Goal: Transaction & Acquisition: Purchase product/service

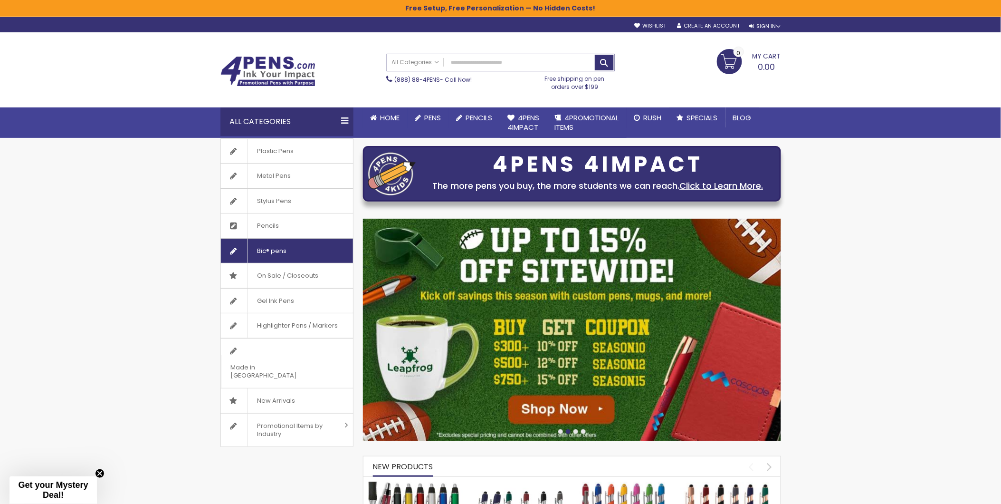
click at [281, 257] on span "Bic® pens" at bounding box center [272, 251] width 49 height 25
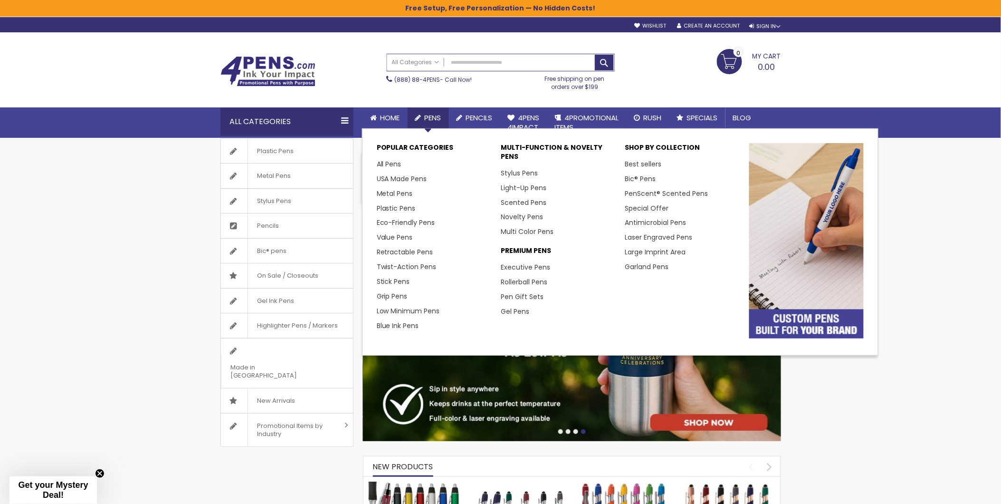
click at [435, 115] on span "Pens" at bounding box center [433, 118] width 17 height 10
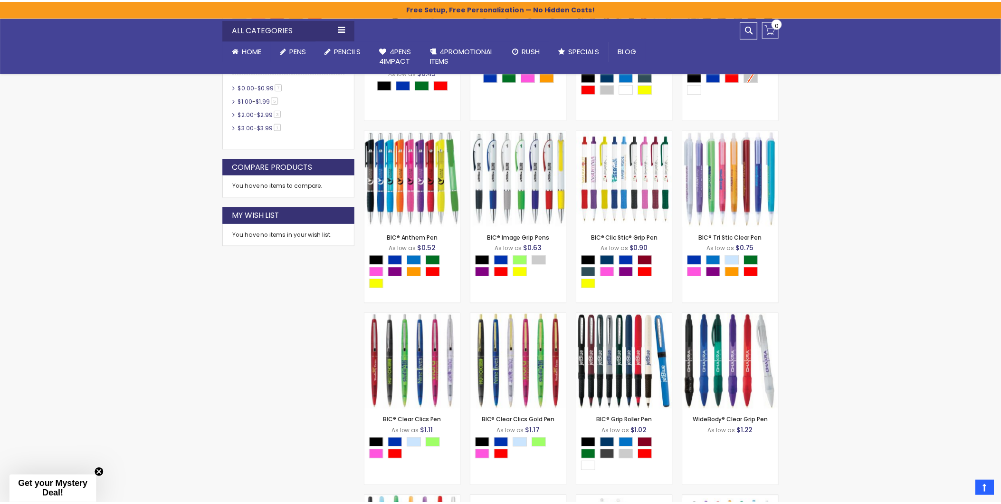
scroll to position [369, 0]
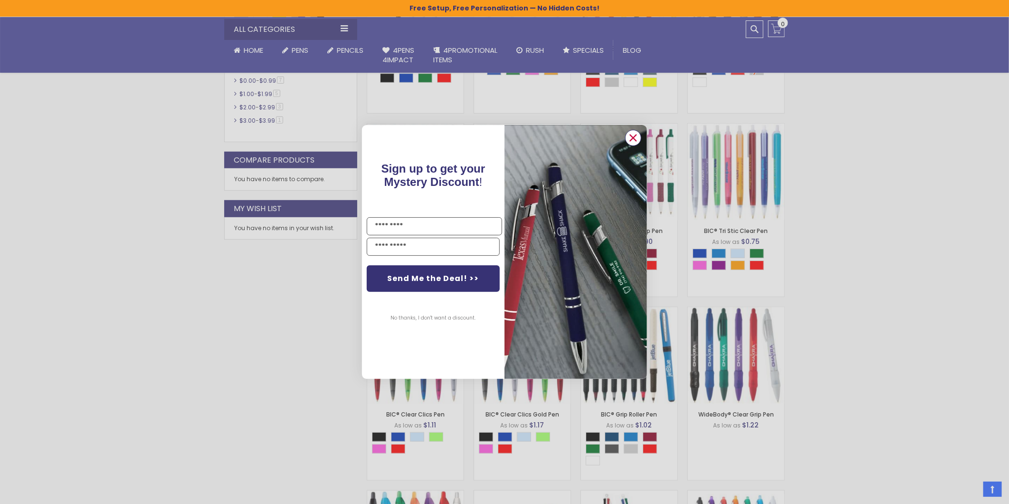
click at [638, 143] on circle "Close dialog" at bounding box center [633, 138] width 14 height 14
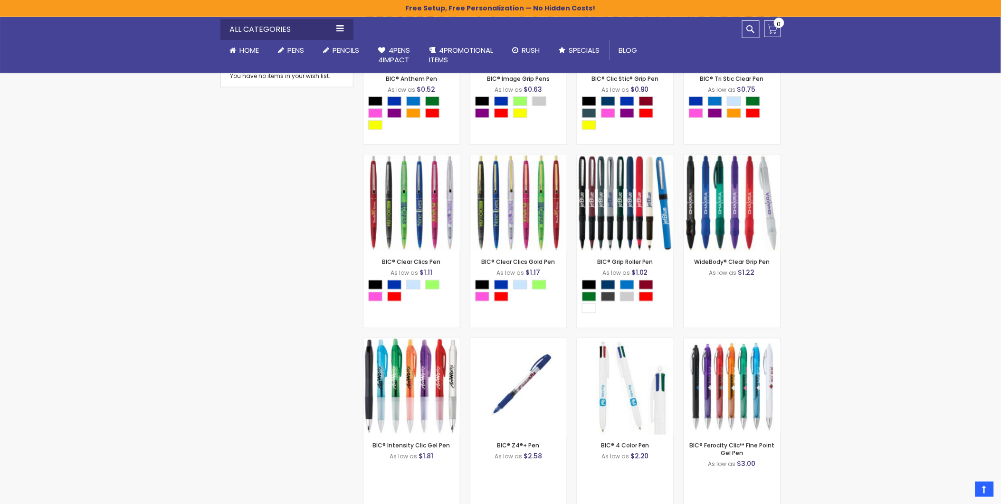
scroll to position [422, 0]
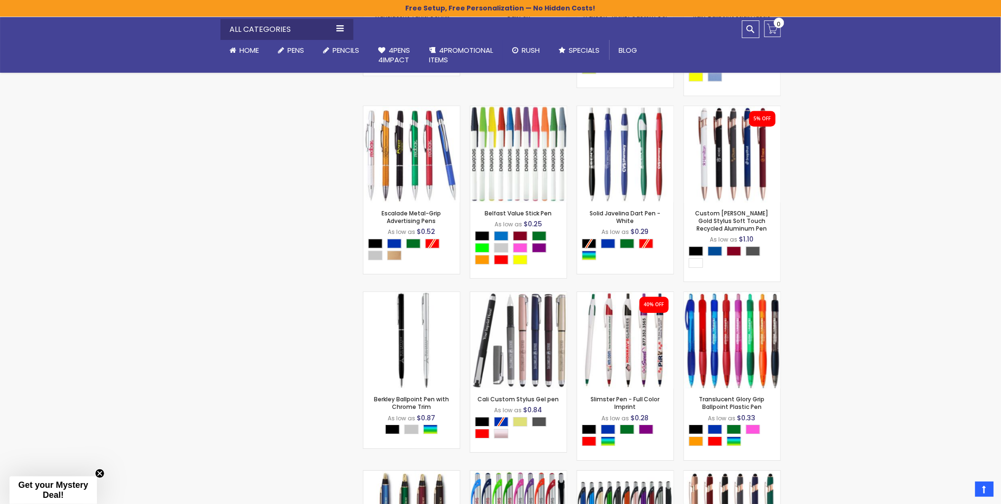
scroll to position [2692, 0]
